Goal: Task Accomplishment & Management: Complete application form

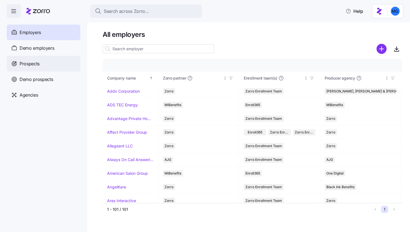
click at [51, 67] on div "Prospects" at bounding box center [44, 64] width 74 height 16
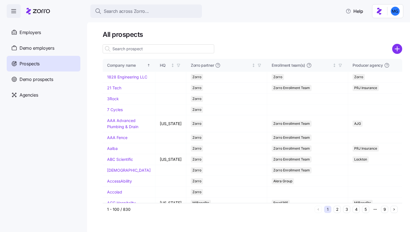
click at [145, 50] on input at bounding box center [159, 48] width 112 height 9
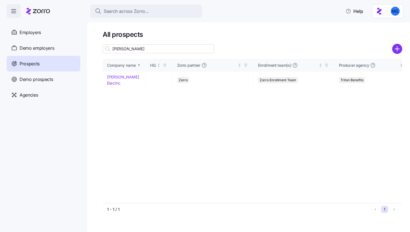
type input "caldwell"
click at [109, 76] on link "Caldwell Electric" at bounding box center [123, 80] width 32 height 11
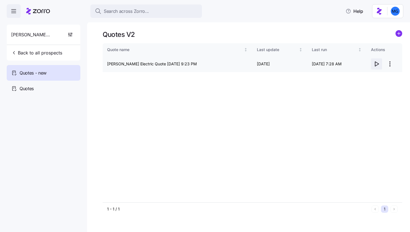
click at [377, 65] on icon "button" at bounding box center [376, 64] width 7 height 7
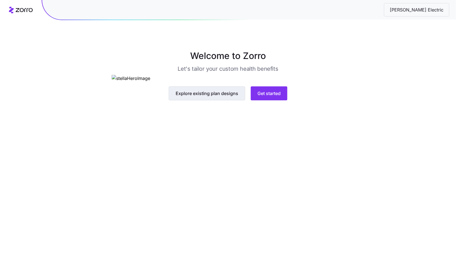
click at [234, 97] on span "Explore existing plan designs" at bounding box center [207, 93] width 63 height 7
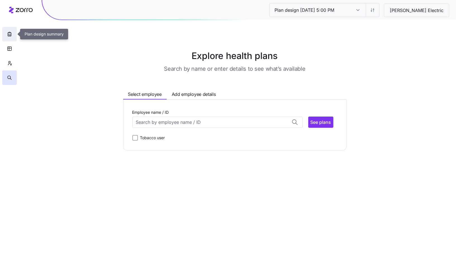
click at [8, 38] on button "button" at bounding box center [9, 34] width 15 height 15
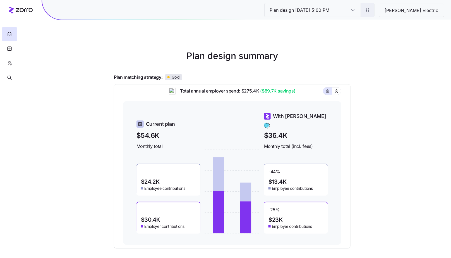
click at [385, 12] on html "Plan design 10/06/2025 5:00 PM Plan design 10/06/2025 5:00 PM Caldwell Electric…" at bounding box center [225, 153] width 451 height 306
click at [10, 64] on html "Plan design 10/06/2025 5:00 PM Plan design 10/06/2025 5:00 PM Caldwell Electric…" at bounding box center [225, 153] width 451 height 306
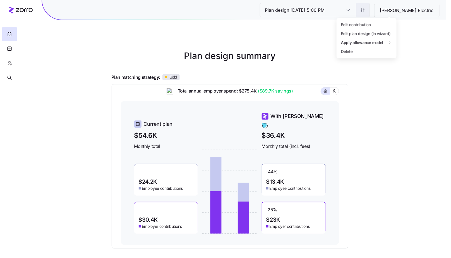
click at [387, 12] on html "Plan design 10/06/2025 5:00 PM Plan design 10/06/2025 5:00 PM Caldwell Electric…" at bounding box center [225, 153] width 451 height 306
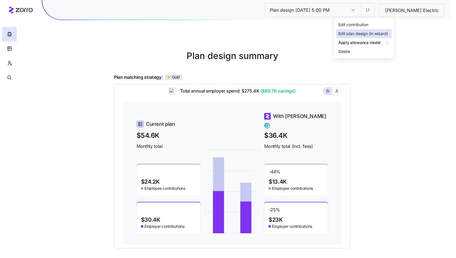
click at [373, 34] on div "Edit plan design (in wizard)" at bounding box center [363, 34] width 50 height 6
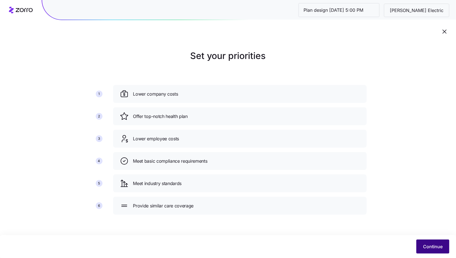
click at [422, 250] on button "Continue" at bounding box center [432, 246] width 33 height 14
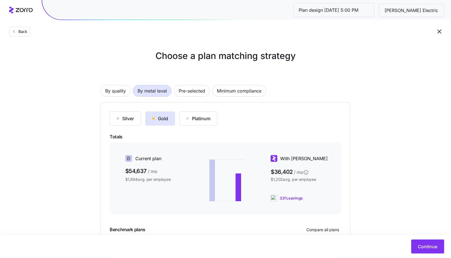
click at [123, 119] on div "Silver" at bounding box center [125, 118] width 17 height 7
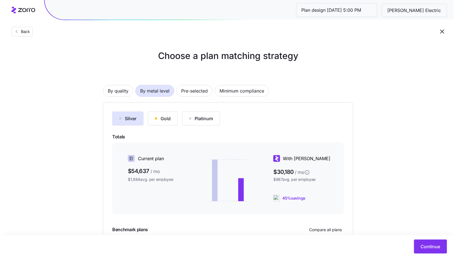
scroll to position [56, 0]
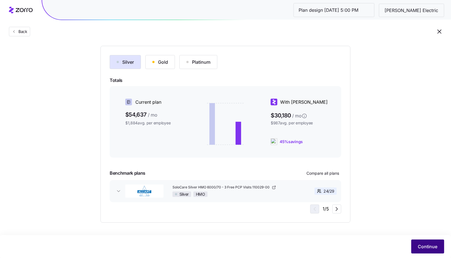
click at [426, 249] on span "Continue" at bounding box center [428, 246] width 20 height 7
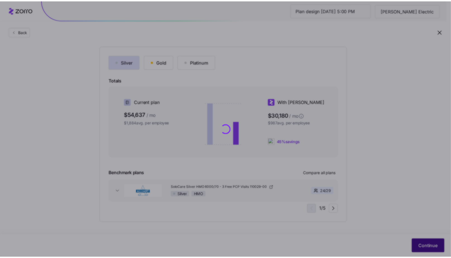
scroll to position [0, 0]
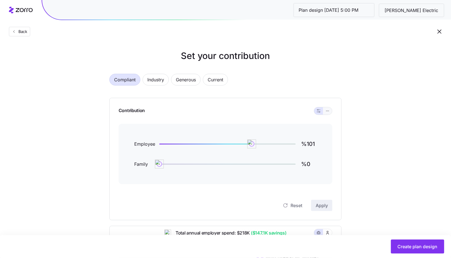
click at [328, 112] on icon "button" at bounding box center [328, 110] width 4 height 7
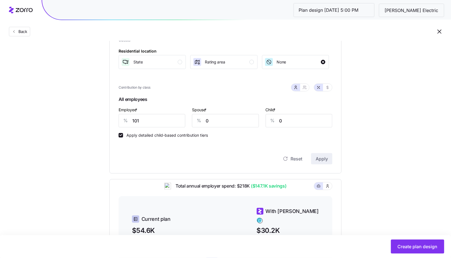
scroll to position [107, 0]
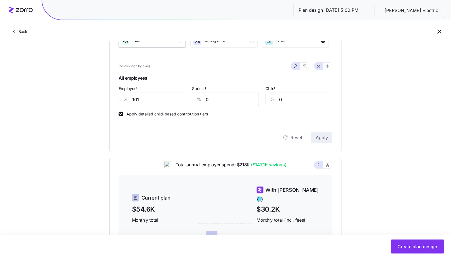
click at [174, 44] on div "State" at bounding box center [151, 40] width 61 height 9
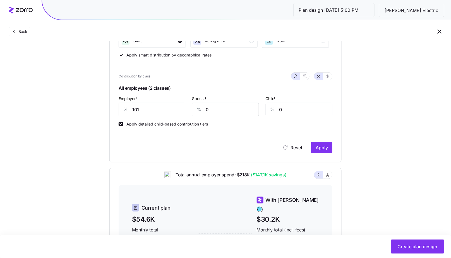
click at [161, 99] on div "Employee * % 101" at bounding box center [152, 105] width 67 height 21
click at [159, 107] on input "101" at bounding box center [152, 109] width 67 height 13
type input "50"
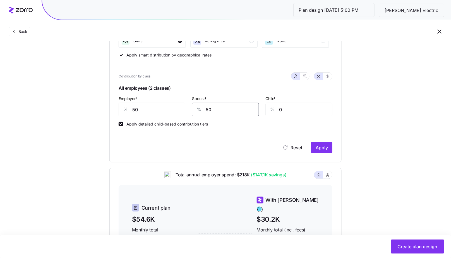
type input "50"
click at [326, 151] on button "Apply" at bounding box center [321, 147] width 21 height 11
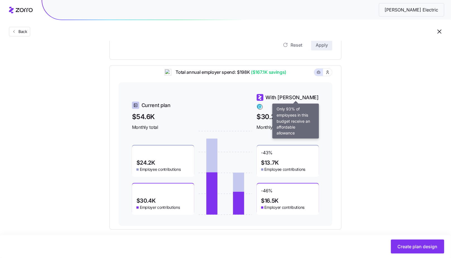
scroll to position [217, 0]
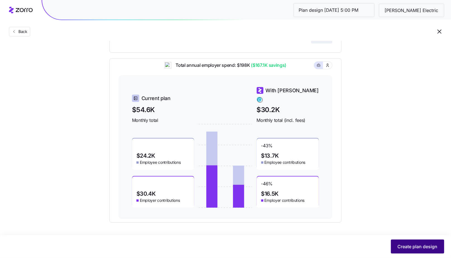
click at [401, 248] on span "Create plan design" at bounding box center [418, 246] width 40 height 7
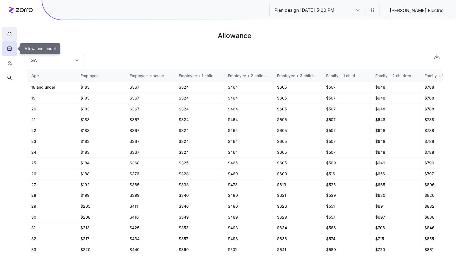
click at [12, 37] on button "button" at bounding box center [9, 34] width 15 height 15
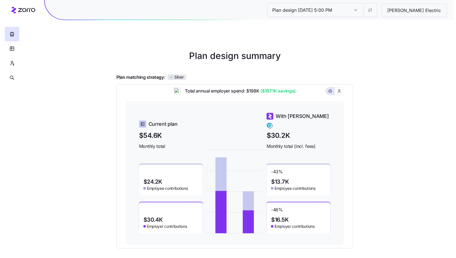
scroll to position [48, 0]
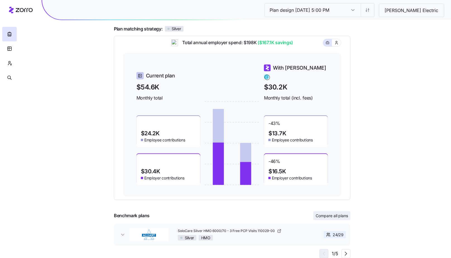
click at [333, 217] on span "Compare all plans" at bounding box center [332, 216] width 33 height 6
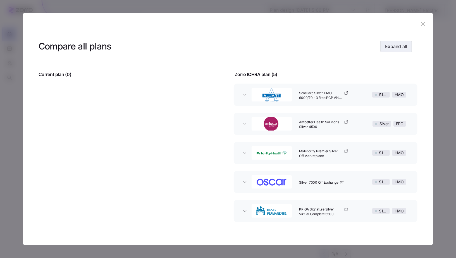
click at [400, 46] on span "Expand all" at bounding box center [396, 46] width 22 height 7
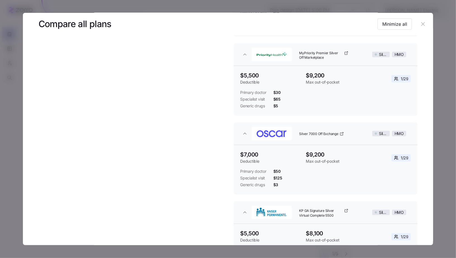
scroll to position [260, 0]
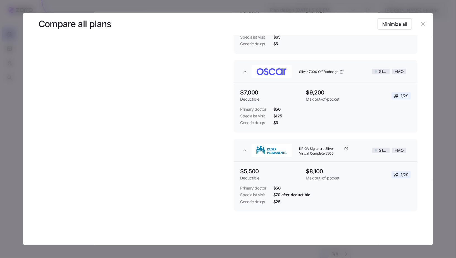
click at [423, 25] on icon "button" at bounding box center [423, 24] width 6 height 6
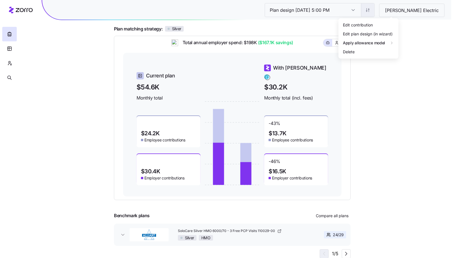
click at [389, 11] on html "Plan design 10/06/2025 5:00 PM Plan design 10/06/2025 5:00 PM Caldwell Electric…" at bounding box center [228, 105] width 456 height 306
click at [371, 25] on div "Edit contribution" at bounding box center [364, 24] width 56 height 9
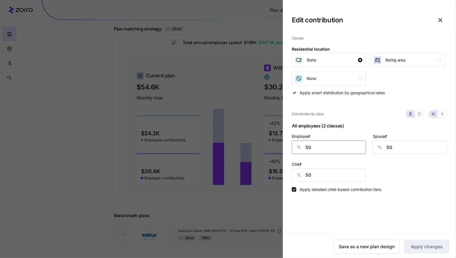
click at [322, 145] on input "50" at bounding box center [329, 146] width 74 height 13
type input "60"
type input "40"
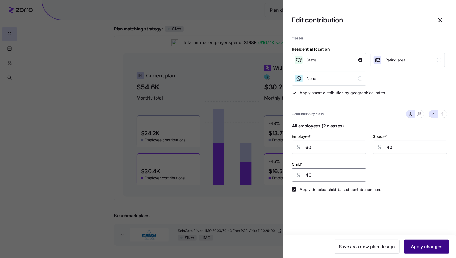
type input "40"
click at [410, 246] on button "Apply changes" at bounding box center [426, 246] width 45 height 14
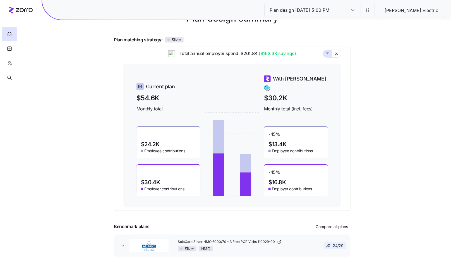
scroll to position [37, 0]
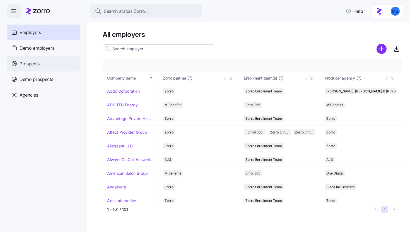
click at [57, 64] on div "Prospects" at bounding box center [44, 64] width 74 height 16
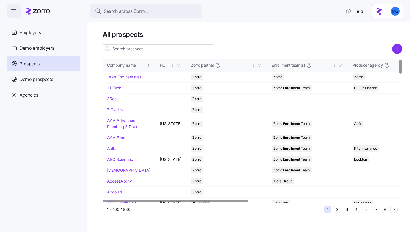
click at [401, 52] on icon "add icon" at bounding box center [397, 49] width 10 height 10
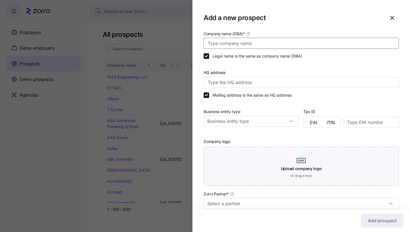
click at [365, 43] on input "Company name (DBA) *" at bounding box center [301, 43] width 195 height 11
paste input "Northern [US_STATE] Hospice"
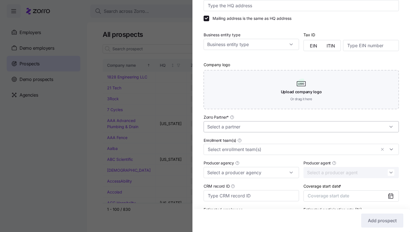
scroll to position [78, 0]
type input "Northern [US_STATE] Hospice"
click at [260, 130] on input "Zorro Partner *" at bounding box center [301, 125] width 195 height 11
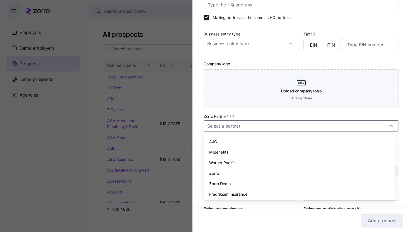
click at [245, 171] on div "Zorro" at bounding box center [299, 173] width 187 height 11
type input "Zorro"
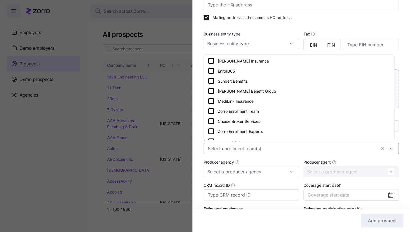
click at [256, 154] on div at bounding box center [301, 148] width 195 height 11
click at [265, 133] on div "Zorro Enrollment Experts" at bounding box center [299, 131] width 183 height 7
click at [401, 120] on div "Company name (DBA) * Northern Illinois Hospice Legal name is the same as compan…" at bounding box center [302, 94] width 218 height 282
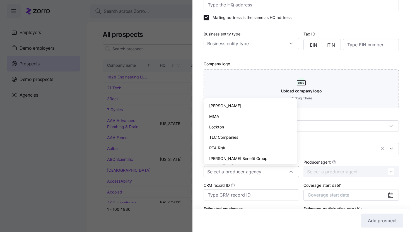
click at [291, 171] on div at bounding box center [251, 171] width 95 height 11
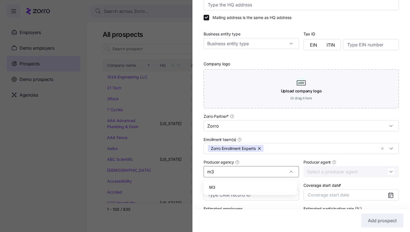
click at [231, 188] on div "M3" at bounding box center [250, 187] width 89 height 11
type input "M3"
click at [341, 178] on div "Producer agent" at bounding box center [351, 167] width 100 height 23
click at [341, 175] on input "Producer agent" at bounding box center [351, 171] width 95 height 11
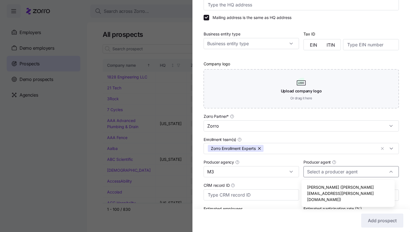
click at [333, 186] on span "Sam McIntyre (sam.mcintyre@m3ins.com)" at bounding box center [348, 193] width 82 height 18
type input "Sam McIntyre (sam.mcintyre@m3ins.com)"
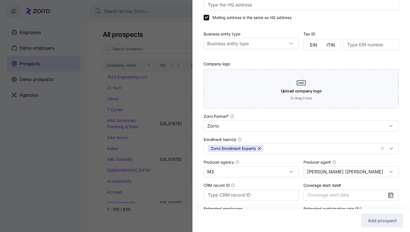
scroll to position [118, 0]
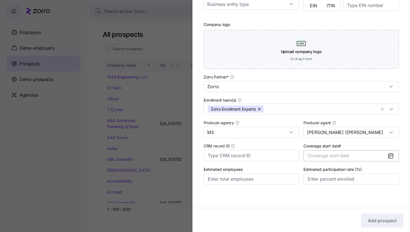
click at [349, 160] on button "Coverage start date" at bounding box center [351, 155] width 95 height 11
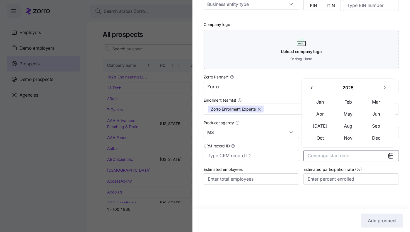
click at [384, 94] on div "2025 Jan Feb Mar Apr May Jun Jul Aug Sep Oct Nov Dec" at bounding box center [348, 113] width 84 height 62
click at [384, 92] on button "button" at bounding box center [385, 88] width 12 height 12
click at [326, 100] on button "Jan" at bounding box center [320, 102] width 28 height 12
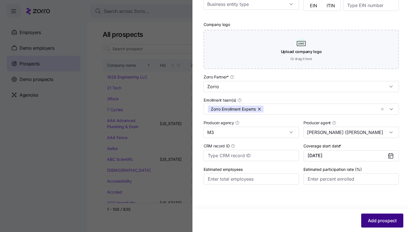
click at [368, 222] on span "Add prospect" at bounding box center [382, 220] width 29 height 7
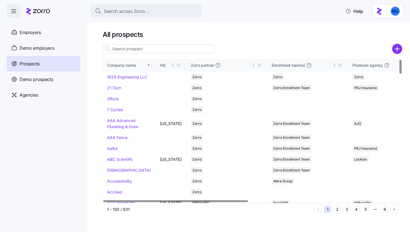
click at [208, 50] on input at bounding box center [159, 48] width 112 height 9
paste input "Northern [US_STATE] Hospice"
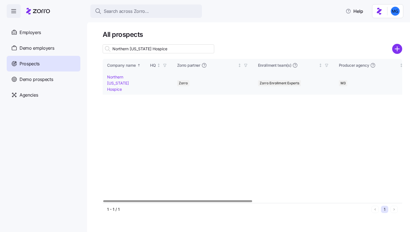
type input "Northern [US_STATE] Hospice"
click at [129, 76] on link "Northern [US_STATE] Hospice" at bounding box center [118, 83] width 22 height 17
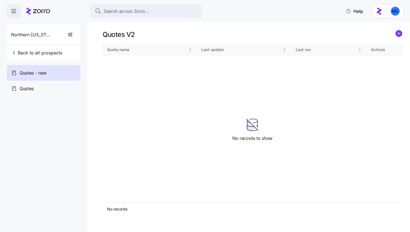
click at [402, 36] on icon "add icon" at bounding box center [399, 33] width 7 height 7
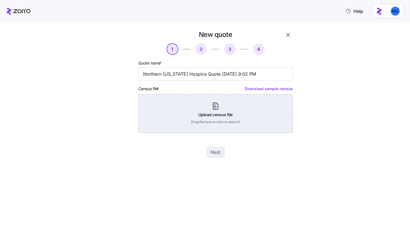
click at [216, 112] on div "Upload census file Drag file here or click to select it" at bounding box center [215, 113] width 155 height 39
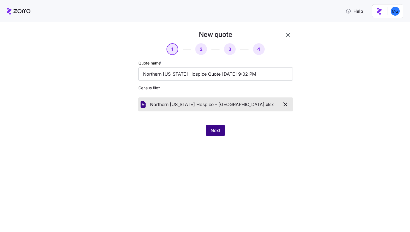
click at [213, 131] on span "Next" at bounding box center [216, 130] width 10 height 7
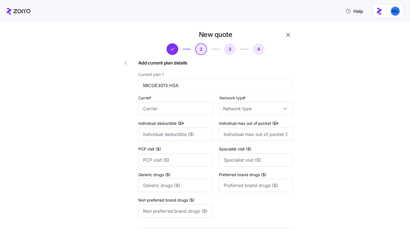
scroll to position [221, 0]
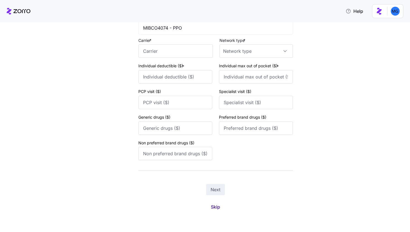
click at [215, 209] on span "Skip" at bounding box center [215, 206] width 9 height 7
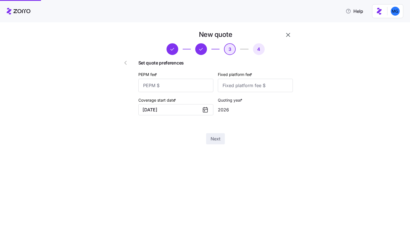
scroll to position [0, 0]
click at [188, 89] on input "PEPM fee *" at bounding box center [175, 85] width 75 height 13
type input "55"
type input "100"
click at [209, 138] on button "Next" at bounding box center [215, 138] width 19 height 11
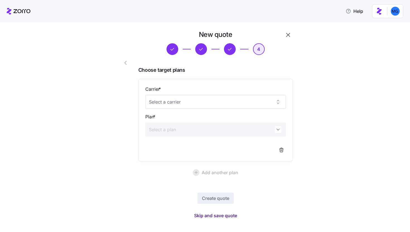
click at [214, 216] on span "Skip and save quote" at bounding box center [215, 215] width 43 height 7
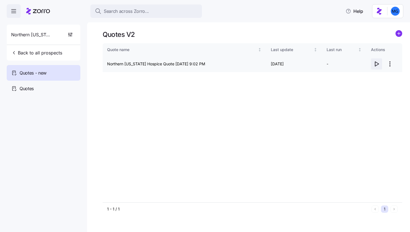
click at [378, 64] on icon "button" at bounding box center [377, 64] width 4 height 4
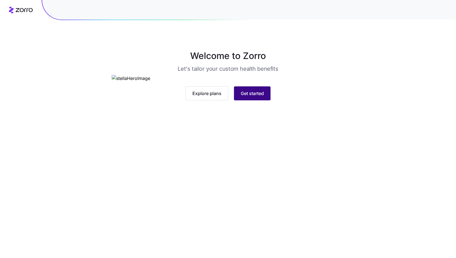
click at [258, 97] on span "Get started" at bounding box center [252, 93] width 23 height 7
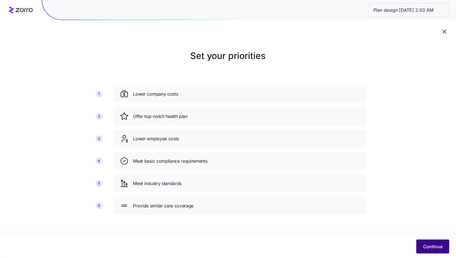
click at [421, 247] on button "Continue" at bounding box center [432, 246] width 33 height 14
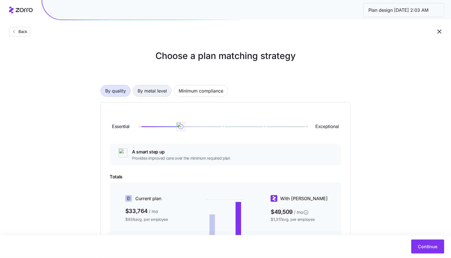
click at [152, 90] on span "By metal level" at bounding box center [152, 90] width 29 height 11
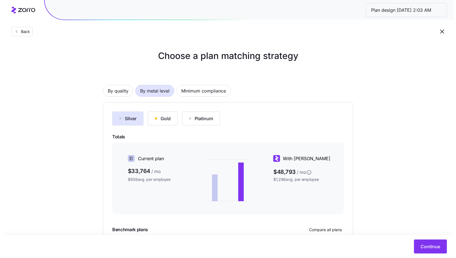
scroll to position [56, 0]
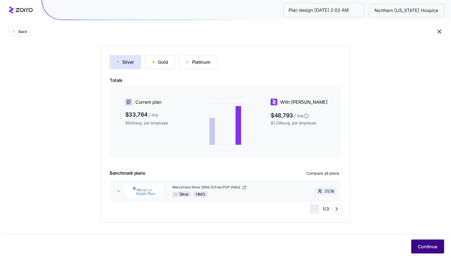
click at [423, 246] on span "Continue" at bounding box center [428, 246] width 20 height 7
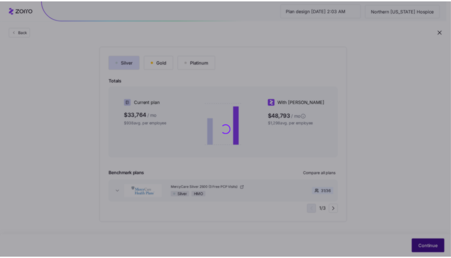
scroll to position [0, 0]
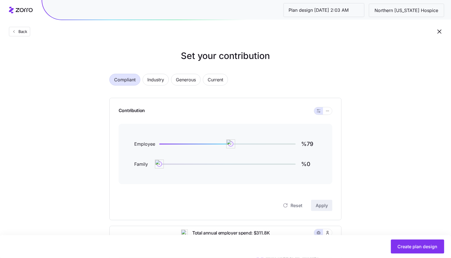
click at [334, 112] on div "Contribution Employee %79 Family %0 Reset Apply" at bounding box center [225, 159] width 232 height 122
click at [328, 113] on button "button" at bounding box center [327, 110] width 9 height 7
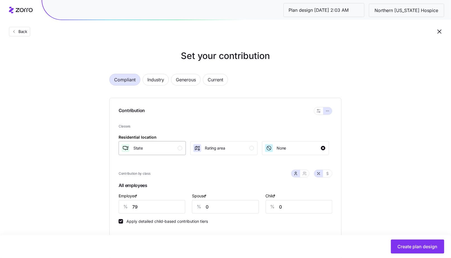
click at [168, 149] on div "State" at bounding box center [151, 147] width 61 height 9
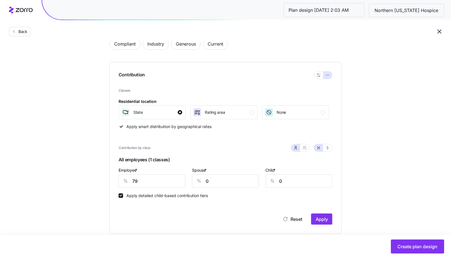
scroll to position [40, 0]
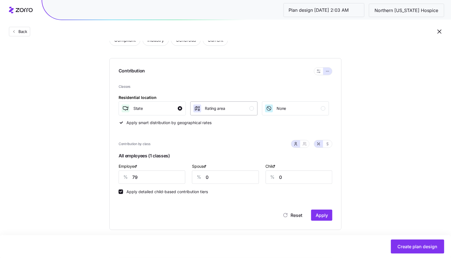
click at [216, 112] on div "Rating area" at bounding box center [215, 108] width 20 height 9
click at [160, 179] on input "79" at bounding box center [152, 176] width 67 height 13
type input "80"
type input "50"
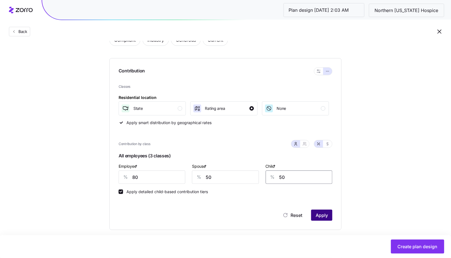
type input "50"
click at [324, 218] on button "Apply" at bounding box center [321, 214] width 21 height 11
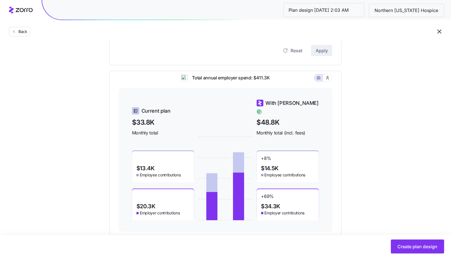
scroll to position [217, 0]
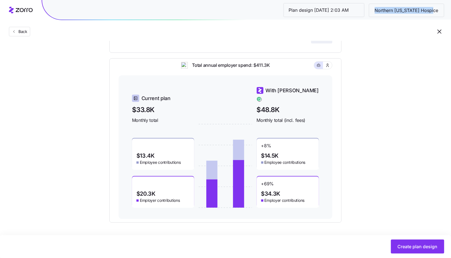
drag, startPoint x: 387, startPoint y: 10, endPoint x: 447, endPoint y: 11, distance: 60.0
click at [447, 11] on div "Plan design [DATE] 2:03 AM [GEOGRAPHIC_DATA][US_STATE]" at bounding box center [246, 10] width 409 height 20
copy span "Northern [US_STATE] Hospice"
click at [379, 38] on div "Back" at bounding box center [225, 20] width 451 height 41
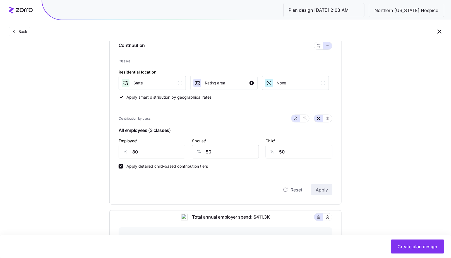
scroll to position [69, 0]
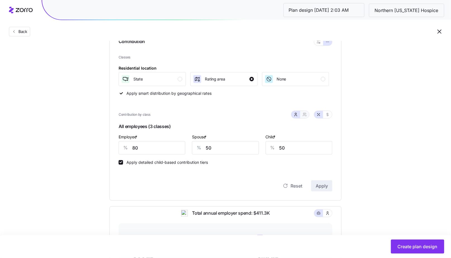
click at [306, 115] on icon "button" at bounding box center [305, 114] width 4 height 4
type input "65"
type input "67"
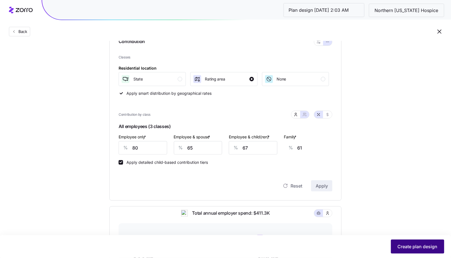
click at [426, 249] on span "Create plan design" at bounding box center [418, 246] width 40 height 7
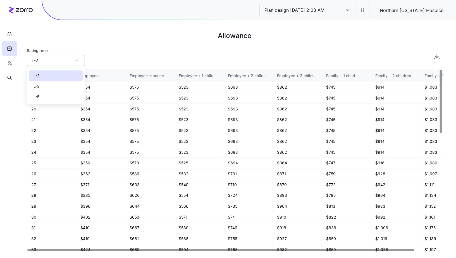
click at [51, 58] on input "IL-2" at bounding box center [56, 60] width 58 height 11
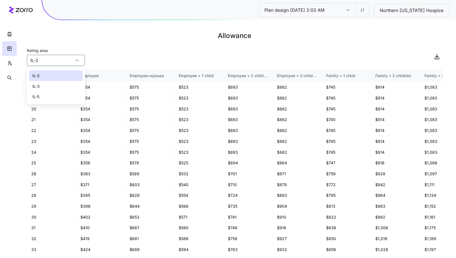
click at [51, 84] on div "IL-3" at bounding box center [56, 86] width 54 height 11
type input "IL-3"
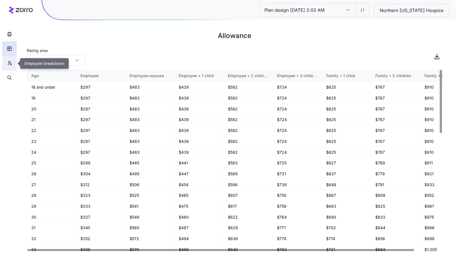
click at [8, 67] on button "button" at bounding box center [9, 63] width 15 height 15
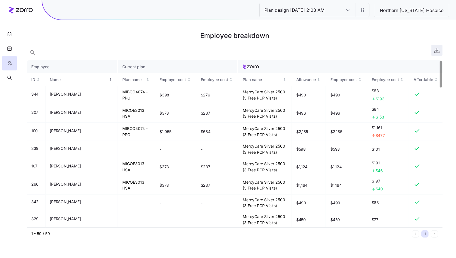
click at [435, 53] on icon "button" at bounding box center [436, 50] width 7 height 7
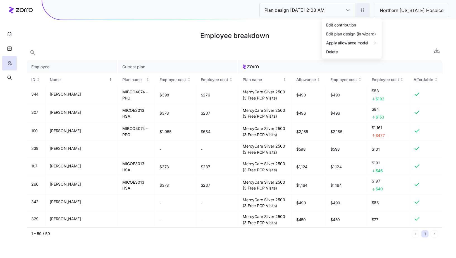
click at [370, 12] on html "Plan design [DATE] 2:03 AM Plan design [DATE] 2:03 AM [GEOGRAPHIC_DATA][US_STAT…" at bounding box center [228, 129] width 456 height 258
click at [367, 30] on div "Edit plan design (in wizard)" at bounding box center [352, 33] width 56 height 9
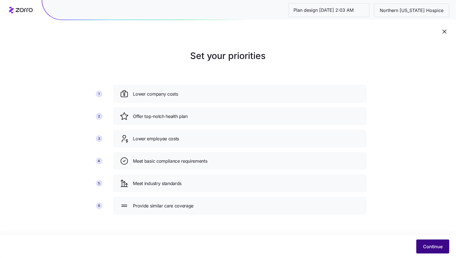
click at [430, 250] on button "Continue" at bounding box center [432, 246] width 33 height 14
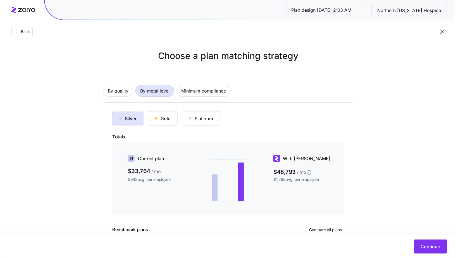
scroll to position [56, 0]
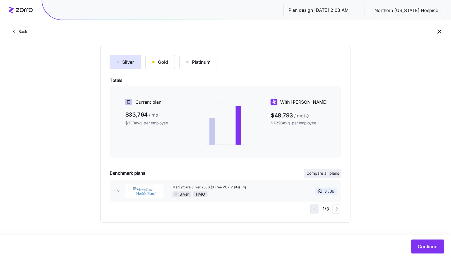
click at [330, 172] on span "Compare all plans" at bounding box center [322, 173] width 33 height 6
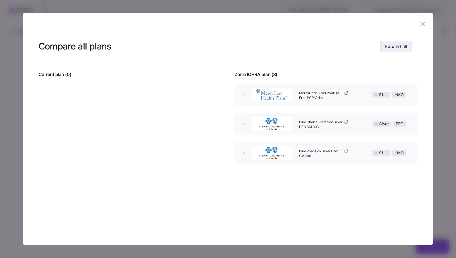
click at [391, 49] on span "Expand all" at bounding box center [396, 46] width 22 height 7
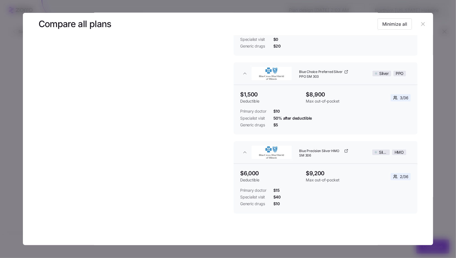
scroll to position [102, 0]
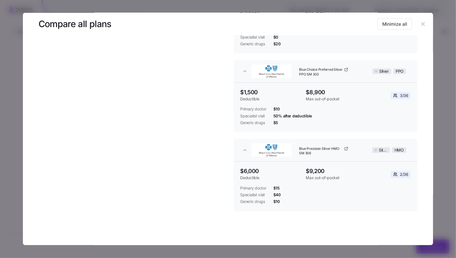
click at [424, 18] on header at bounding box center [228, 24] width 410 height 22
click at [423, 27] on button "button" at bounding box center [422, 24] width 9 height 9
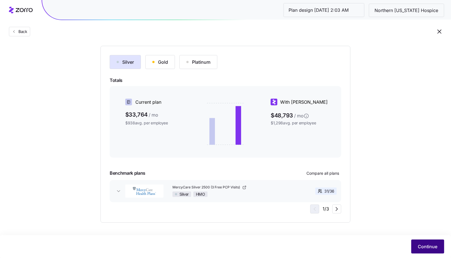
click at [414, 245] on button "Continue" at bounding box center [427, 246] width 33 height 14
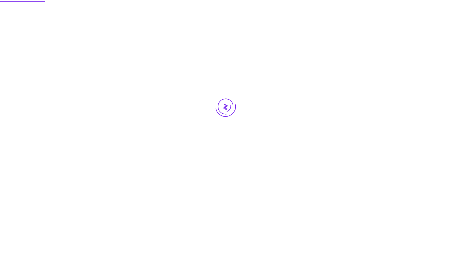
scroll to position [0, 0]
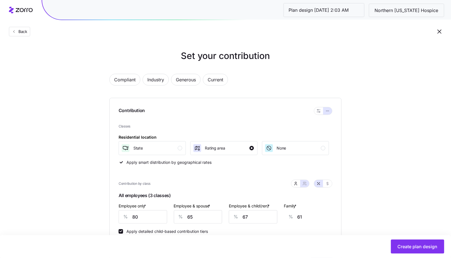
scroll to position [217, 0]
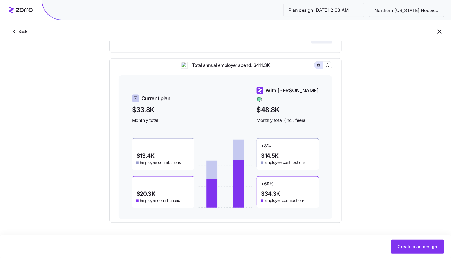
click at [407, 257] on div "Create plan design" at bounding box center [225, 246] width 451 height 23
click at [411, 250] on button "Create plan design" at bounding box center [417, 246] width 53 height 14
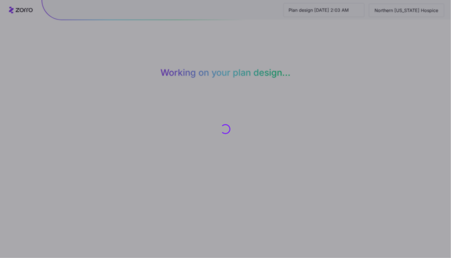
scroll to position [0, 0]
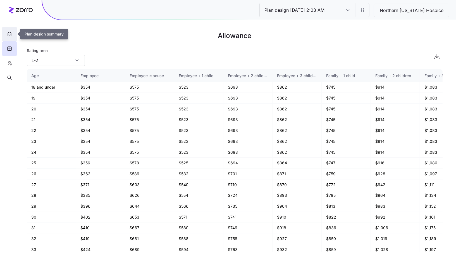
click at [13, 38] on button "button" at bounding box center [9, 34] width 15 height 15
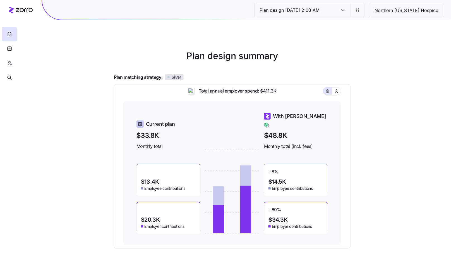
scroll to position [48, 0]
